Goal: Information Seeking & Learning: Learn about a topic

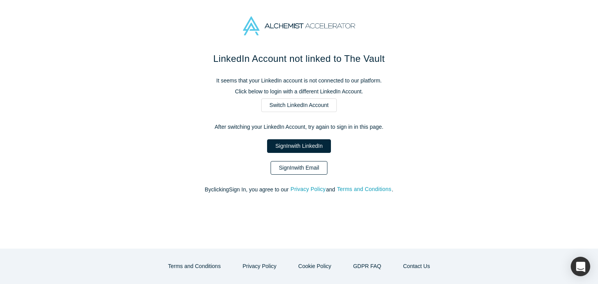
click at [295, 170] on link "Sign In with Email" at bounding box center [298, 168] width 57 height 14
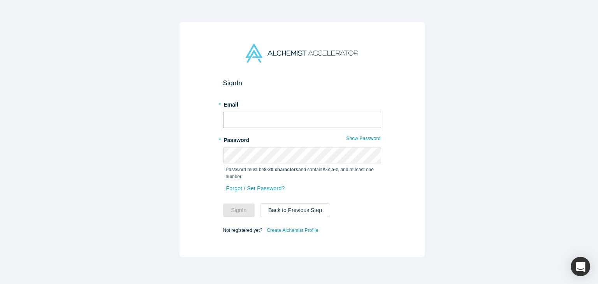
click at [233, 123] on input "text" at bounding box center [302, 120] width 158 height 16
type input "[EMAIL_ADDRESS][DOMAIN_NAME]"
click at [223, 204] on button "Sign In" at bounding box center [239, 211] width 32 height 14
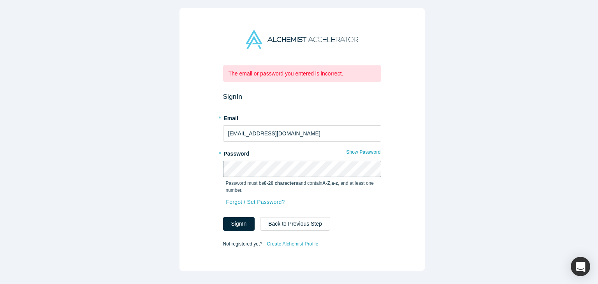
click at [88, 164] on div "The email or password you entered is incorrect. Sign In * Email [EMAIL_ADDRESS]…" at bounding box center [302, 145] width 604 height 290
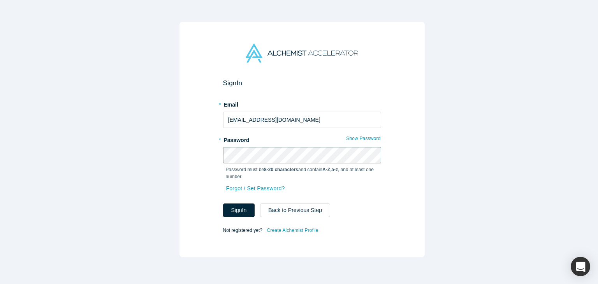
click at [223, 204] on button "Sign In" at bounding box center [239, 211] width 32 height 14
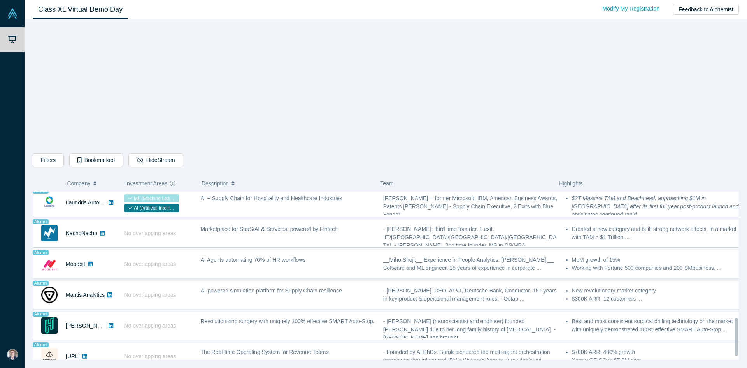
scroll to position [570, 0]
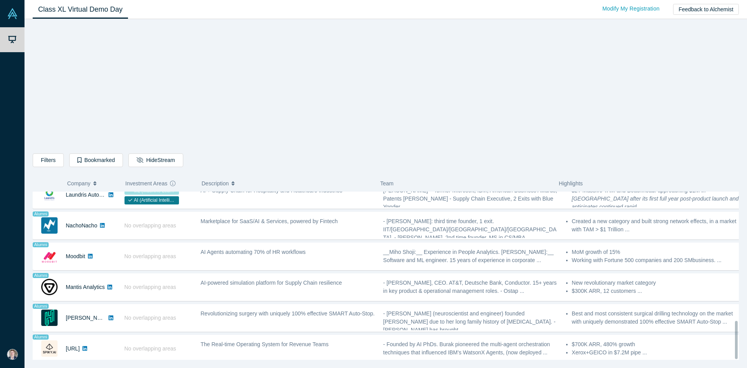
drag, startPoint x: 736, startPoint y: 211, endPoint x: 747, endPoint y: 359, distance: 147.9
click at [747, 359] on div "Filters AI Artificial Intelligence B2B SaaS AI (Artificial Intelligence) Data A…" at bounding box center [386, 193] width 723 height 349
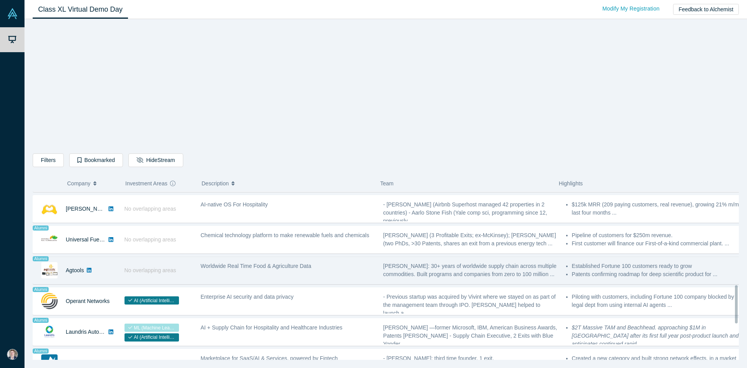
scroll to position [284, 0]
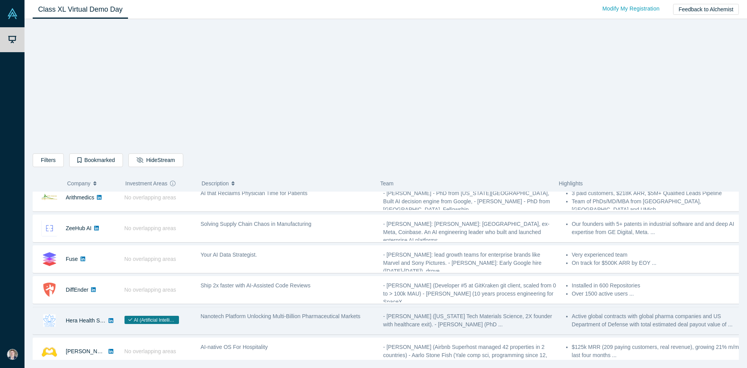
click at [257, 319] on span "Nanotech Platform Unlocking Multi-Billion Pharmaceutical Markets" at bounding box center [281, 316] width 160 height 6
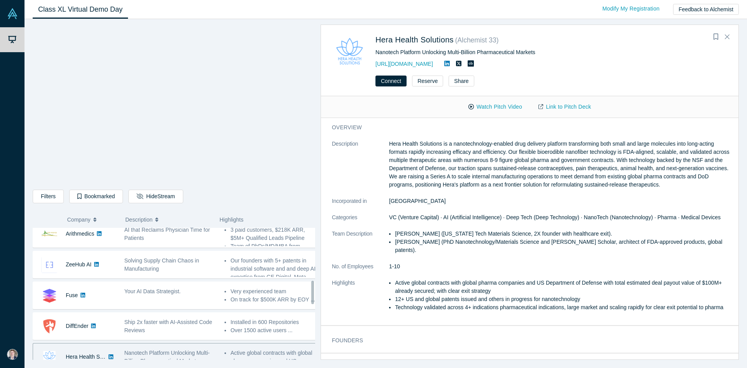
scroll to position [295, 0]
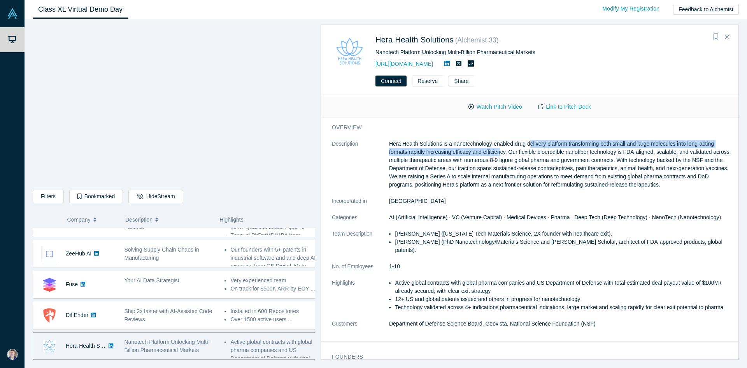
drag, startPoint x: 530, startPoint y: 144, endPoint x: 499, endPoint y: 151, distance: 32.2
click at [499, 151] on p "Hera Health Solutions is a nanotechnology-enabled drug delivery platform transf…" at bounding box center [561, 164] width 344 height 49
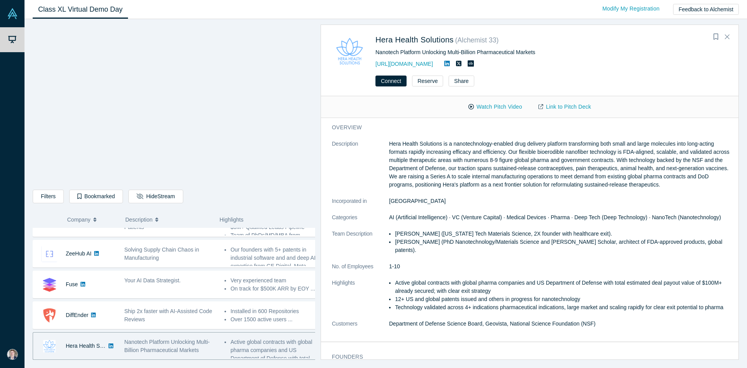
click at [531, 157] on p "Hera Health Solutions is a nanotechnology-enabled drug delivery platform transf…" at bounding box center [561, 164] width 344 height 49
drag, startPoint x: 552, startPoint y: 154, endPoint x: 616, endPoint y: 149, distance: 64.4
click at [616, 149] on p "Hera Health Solutions is a nanotechnology-enabled drug delivery platform transf…" at bounding box center [561, 164] width 344 height 49
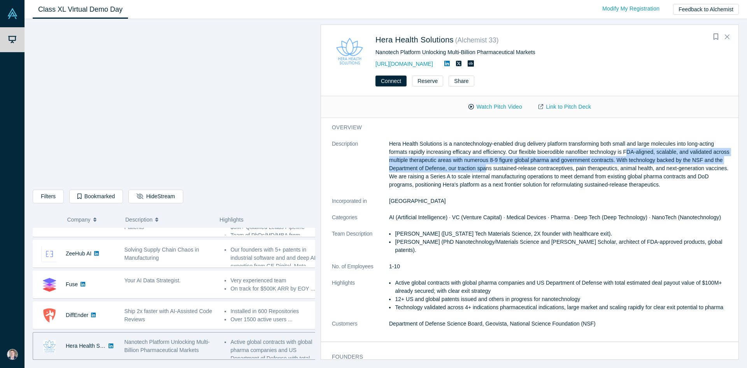
drag, startPoint x: 626, startPoint y: 153, endPoint x: 496, endPoint y: 158, distance: 130.1
click at [490, 168] on p "Hera Health Solutions is a nanotechnology-enabled drug delivery platform transf…" at bounding box center [561, 164] width 344 height 49
click at [431, 65] on link "[URL][DOMAIN_NAME]" at bounding box center [405, 64] width 58 height 6
